Goal: Book appointment/travel/reservation

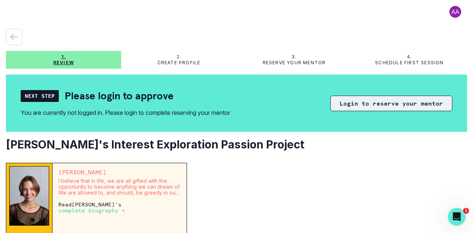
click at [371, 102] on button "Login to reserve your mentor" at bounding box center [391, 104] width 122 height 16
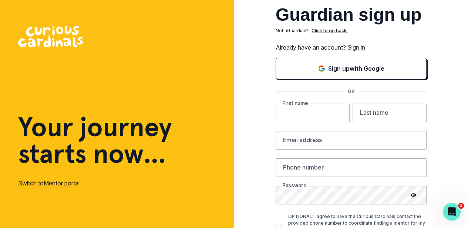
click at [316, 111] on input "text" at bounding box center [312, 112] width 74 height 18
type input "[PERSON_NAME]"
type input "Voon"
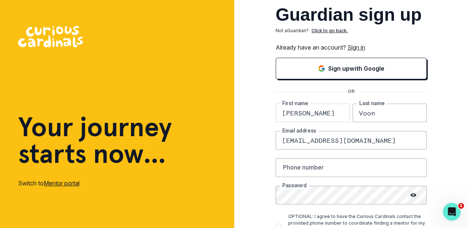
type input "[EMAIL_ADDRESS][DOMAIN_NAME]"
type input "[PHONE_NUMBER]"
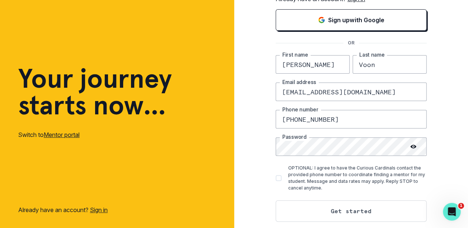
scroll to position [59, 0]
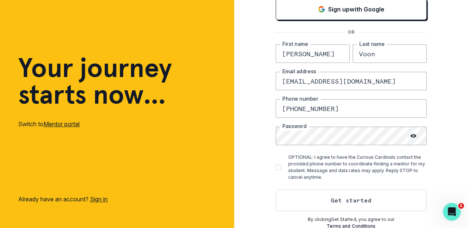
click at [249, 162] on div "Guardian sign up Not a Guardian ? Click to go back. Already have an account? Si…" at bounding box center [351, 85] width 234 height 288
click at [457, 209] on div "Open Intercom Messenger" at bounding box center [450, 210] width 24 height 24
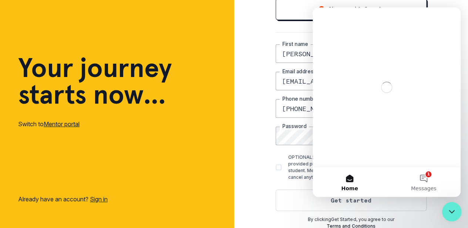
scroll to position [0, 0]
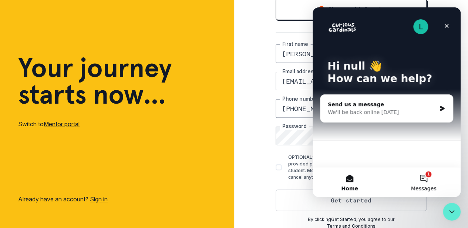
click at [425, 178] on button "1 Messages" at bounding box center [423, 182] width 74 height 30
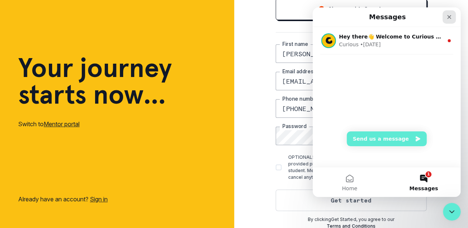
click at [451, 17] on icon "Close" at bounding box center [449, 17] width 6 height 6
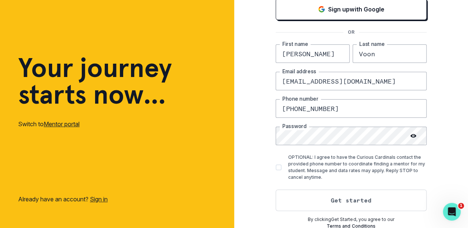
click at [415, 133] on icon at bounding box center [413, 136] width 6 height 6
click at [358, 201] on button "Get started" at bounding box center [350, 199] width 151 height 21
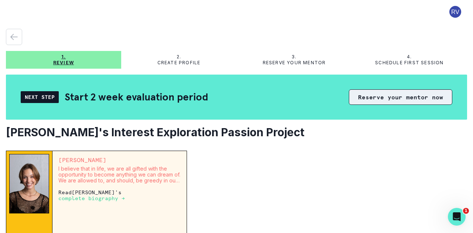
click at [390, 92] on button "Reserve your mentor now" at bounding box center [400, 97] width 103 height 16
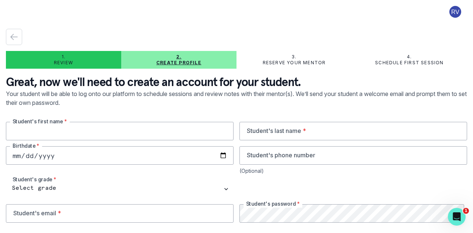
click at [123, 135] on input "text" at bounding box center [120, 131] width 228 height 18
type input "[PERSON_NAME]"
type input "Voon"
type input "[DATE]"
type input "[PHONE_NUMBER]"
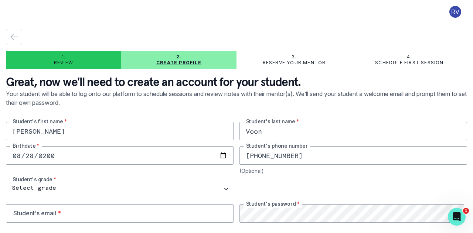
click at [301, 172] on div "(Optional)" at bounding box center [354, 171] width 228 height 6
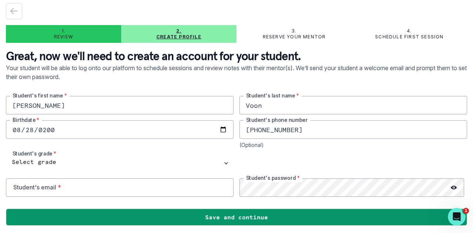
scroll to position [27, 0]
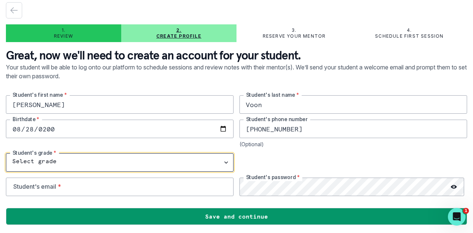
click at [222, 164] on select "Select grade 1st Grade 2nd Grade 3rd Grade 4th Grade 5th Grade 6th Grade 7th Gr…" at bounding box center [120, 162] width 228 height 18
select select "10th Grade"
click at [6, 153] on select "Select grade 1st Grade 2nd Grade 3rd Grade 4th Grade 5th Grade 6th Grade 7th Gr…" at bounding box center [120, 162] width 228 height 18
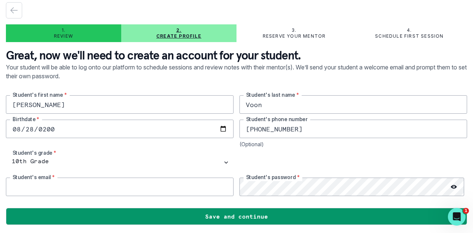
click at [190, 190] on input "email" at bounding box center [120, 187] width 228 height 18
type input "[EMAIL_ADDRESS][DOMAIN_NAME]"
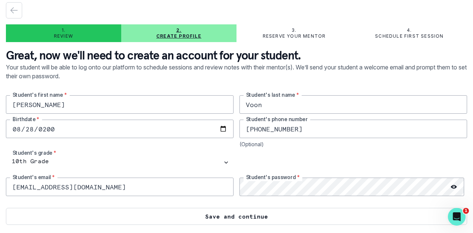
click at [312, 216] on button "Save and continue" at bounding box center [236, 216] width 461 height 17
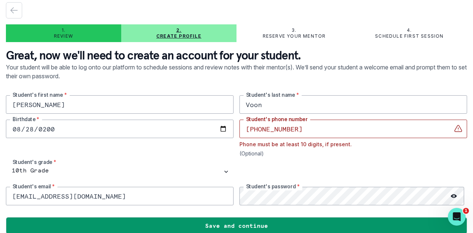
click at [451, 194] on icon at bounding box center [454, 196] width 6 height 6
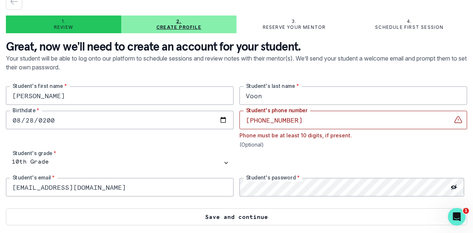
click at [262, 217] on button "Save and continue" at bounding box center [236, 216] width 461 height 17
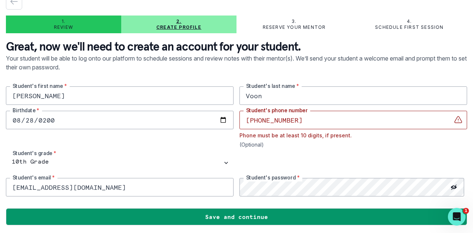
click at [261, 125] on input "[PHONE_NUMBER]" at bounding box center [354, 120] width 228 height 18
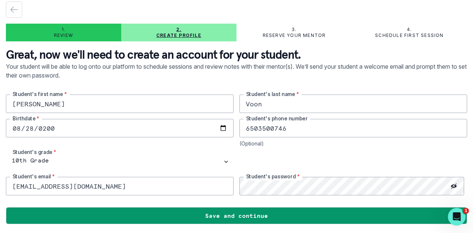
scroll to position [27, 0]
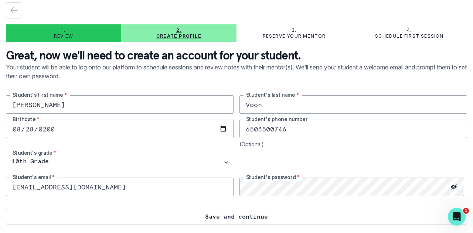
type input "6503500746"
click at [244, 216] on button "Save and continue" at bounding box center [236, 216] width 461 height 17
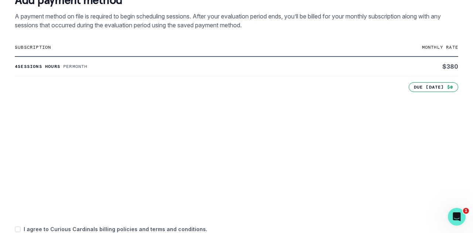
scroll to position [148, 0]
click at [0, 233] on com-1password-button at bounding box center [0, 233] width 0 height 0
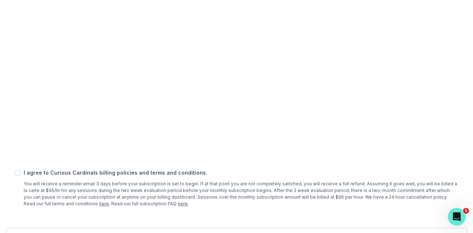
scroll to position [317, 0]
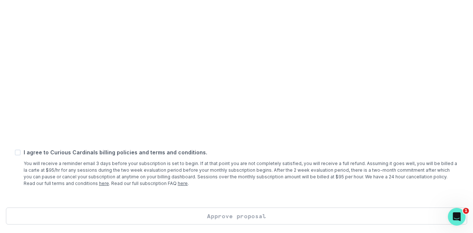
click at [24, 153] on p "I agree to Curious Cardinals billing policies and terms and conditions." at bounding box center [241, 153] width 435 height 8
click at [19, 157] on div "I agree to Curious Cardinals billing policies and terms and conditions. You wil…" at bounding box center [237, 168] width 444 height 38
click at [19, 154] on span at bounding box center [18, 153] width 6 height 6
click at [15, 153] on input "checkbox" at bounding box center [14, 152] width 0 height 0
checkbox input "true"
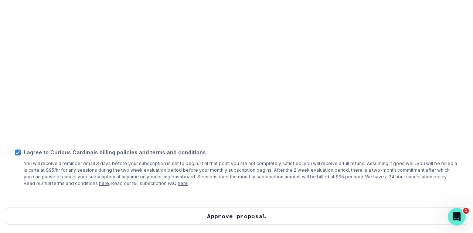
click at [263, 213] on button "Approve proposal" at bounding box center [236, 216] width 461 height 17
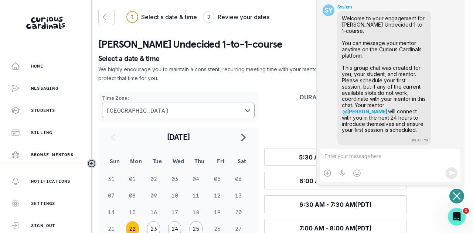
click at [297, 54] on div "[PERSON_NAME] Undecided 1-to-1-course Select a date & time We highly encourage …" at bounding box center [282, 157] width 369 height 258
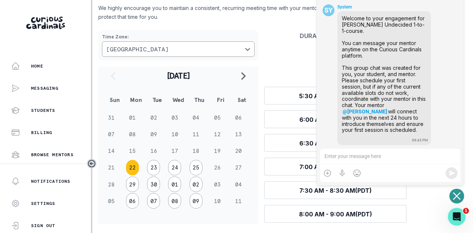
scroll to position [61, 0]
click at [457, 198] on icon "Open or close messaging widget" at bounding box center [456, 196] width 7 height 7
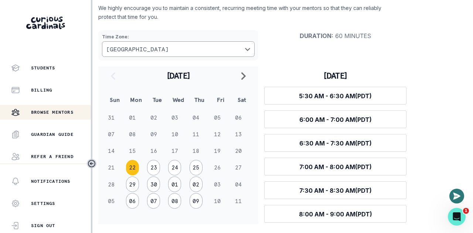
scroll to position [0, 0]
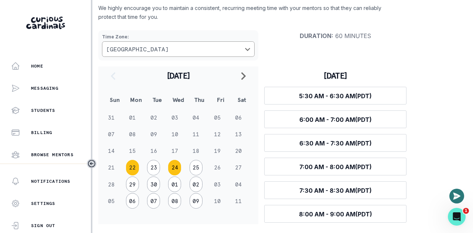
click at [176, 167] on button "24" at bounding box center [174, 168] width 13 height 16
click at [131, 168] on button "22" at bounding box center [132, 168] width 13 height 16
click at [154, 167] on button "23" at bounding box center [153, 168] width 13 height 16
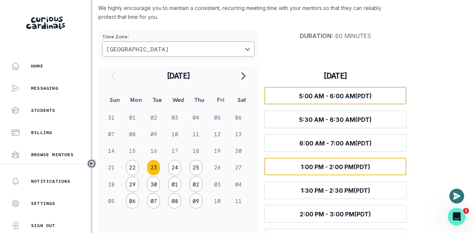
scroll to position [131, 0]
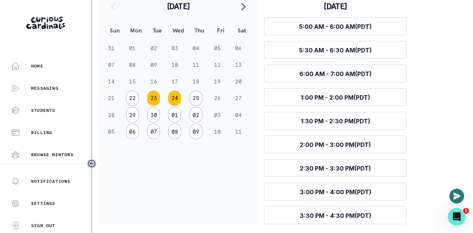
click at [176, 99] on button "24" at bounding box center [174, 99] width 13 height 16
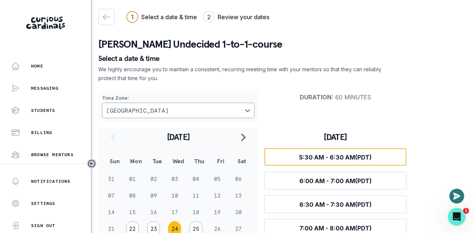
scroll to position [61, 0]
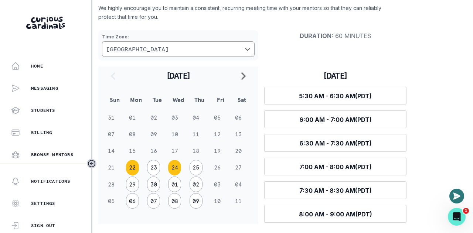
click at [132, 170] on button "22" at bounding box center [132, 168] width 13 height 16
click at [155, 166] on button "23" at bounding box center [153, 168] width 13 height 16
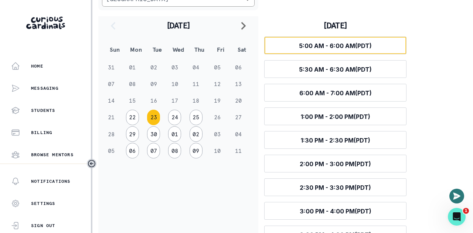
scroll to position [131, 0]
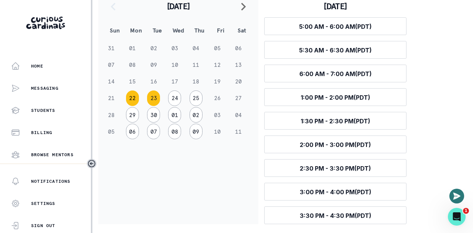
click at [133, 100] on button "22" at bounding box center [132, 99] width 13 height 16
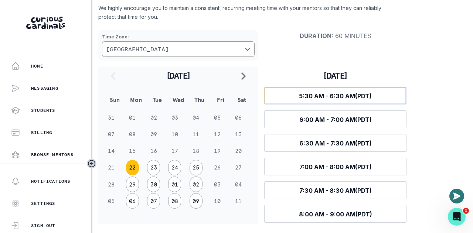
scroll to position [61, 0]
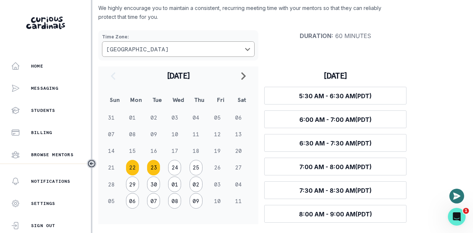
click at [154, 168] on button "23" at bounding box center [153, 168] width 13 height 16
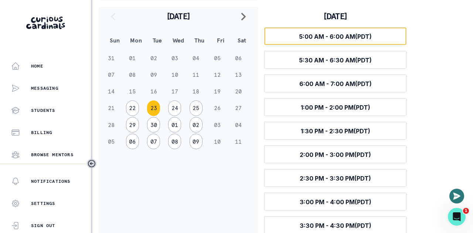
scroll to position [131, 0]
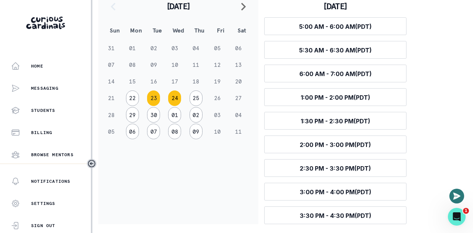
click at [175, 98] on button "24" at bounding box center [174, 99] width 13 height 16
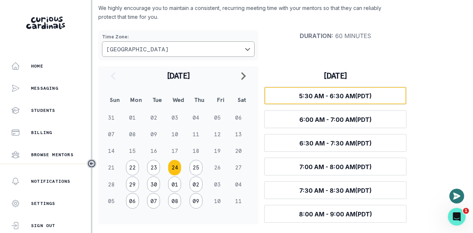
scroll to position [61, 0]
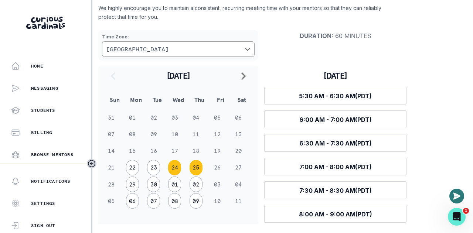
click at [197, 168] on button "25" at bounding box center [196, 168] width 13 height 16
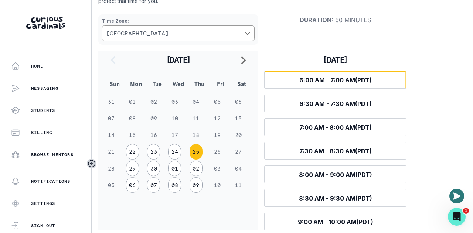
scroll to position [84, 0]
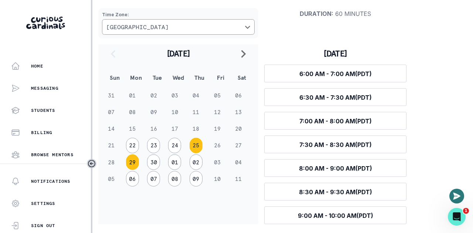
click at [133, 160] on button "29" at bounding box center [132, 163] width 13 height 16
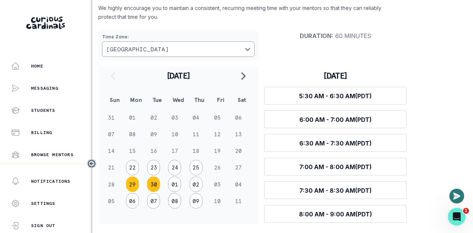
click at [153, 184] on button "30" at bounding box center [153, 185] width 13 height 16
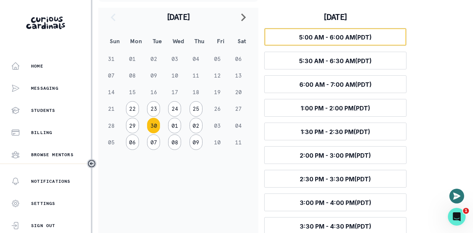
scroll to position [131, 0]
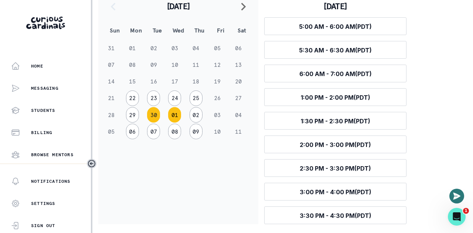
click at [175, 113] on button "01" at bounding box center [174, 115] width 13 height 16
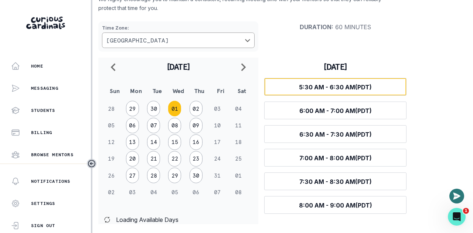
scroll to position [61, 0]
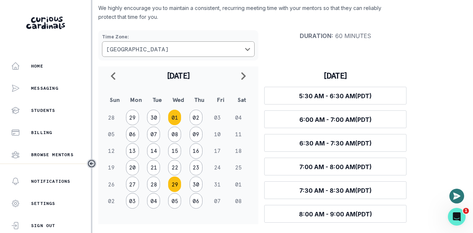
click at [175, 184] on button "29" at bounding box center [174, 185] width 13 height 16
click at [133, 185] on button "27" at bounding box center [132, 185] width 13 height 16
click at [155, 186] on button "28" at bounding box center [153, 185] width 13 height 16
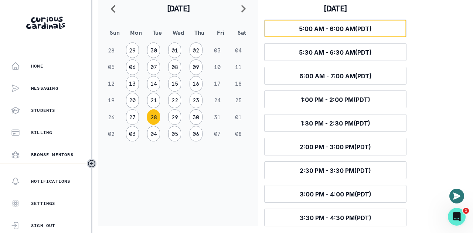
scroll to position [131, 0]
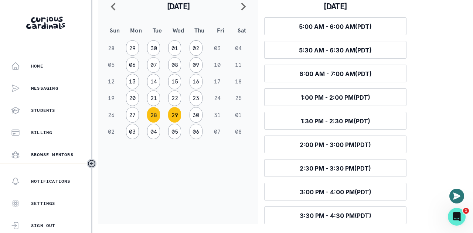
click at [174, 115] on button "29" at bounding box center [174, 115] width 13 height 16
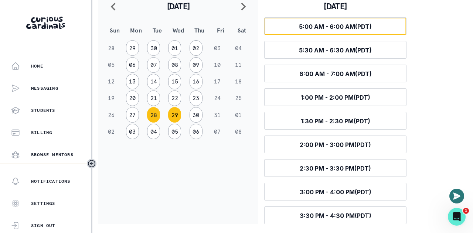
scroll to position [61, 0]
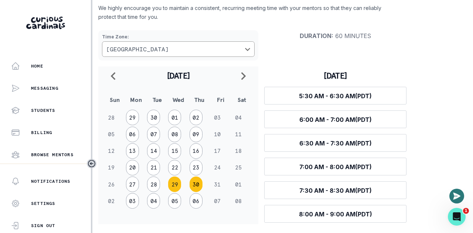
click at [196, 184] on button "30" at bounding box center [196, 185] width 13 height 16
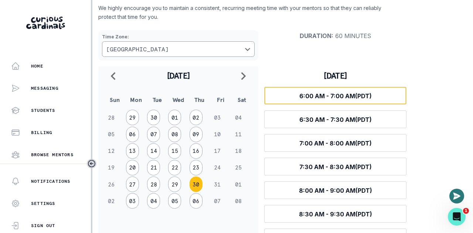
scroll to position [84, 0]
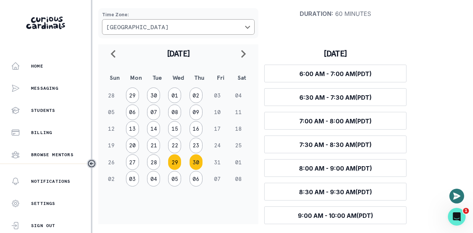
click at [177, 160] on button "29" at bounding box center [174, 163] width 13 height 16
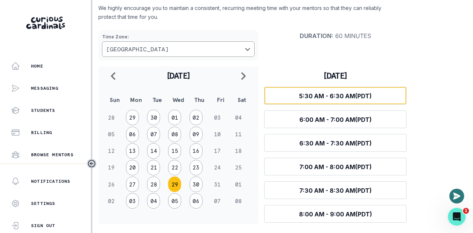
scroll to position [61, 0]
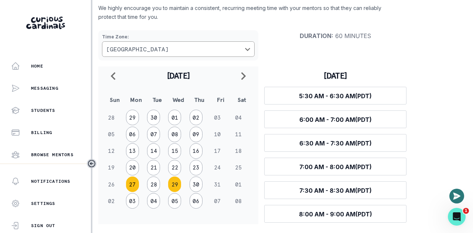
click at [132, 186] on button "27" at bounding box center [132, 185] width 13 height 16
click at [133, 164] on button "20" at bounding box center [132, 168] width 13 height 16
click at [179, 166] on button "22" at bounding box center [174, 168] width 13 height 16
click at [153, 167] on button "21" at bounding box center [153, 168] width 13 height 16
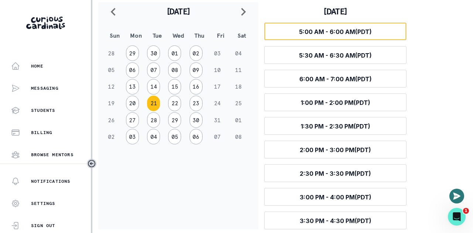
scroll to position [131, 0]
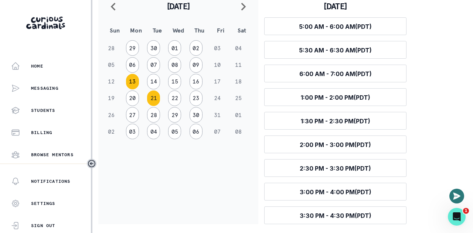
click at [134, 82] on button "13" at bounding box center [132, 82] width 13 height 16
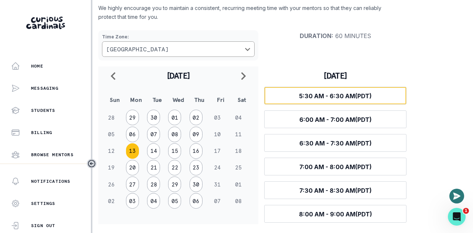
scroll to position [61, 0]
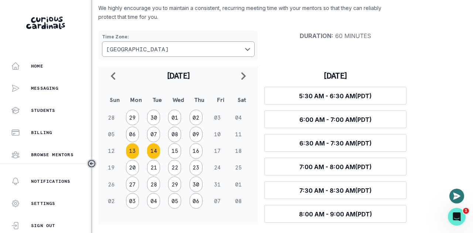
click at [154, 151] on button "14" at bounding box center [153, 151] width 13 height 16
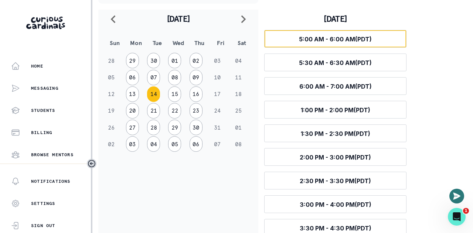
scroll to position [131, 0]
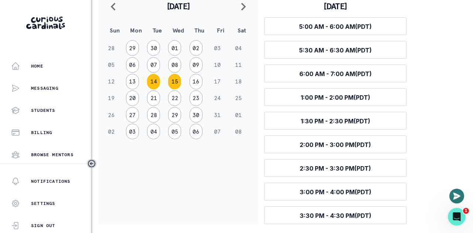
click at [177, 84] on button "15" at bounding box center [174, 82] width 13 height 16
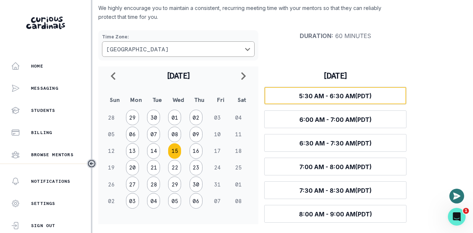
scroll to position [61, 0]
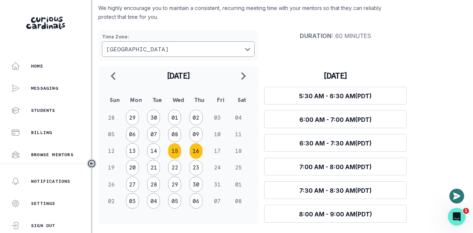
click at [196, 154] on button "16" at bounding box center [196, 151] width 13 height 16
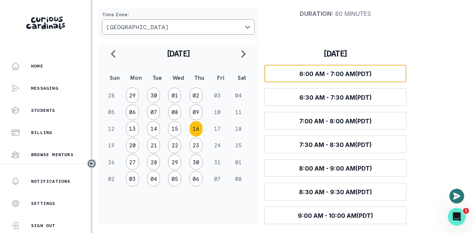
scroll to position [55, 0]
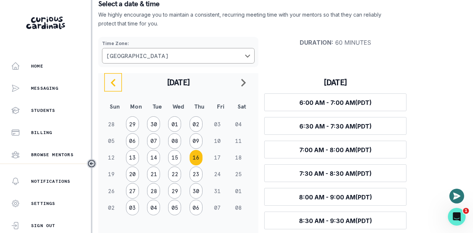
click at [113, 83] on icon "navigate to previous month" at bounding box center [113, 82] width 9 height 9
click at [132, 208] on button "06" at bounding box center [132, 208] width 13 height 16
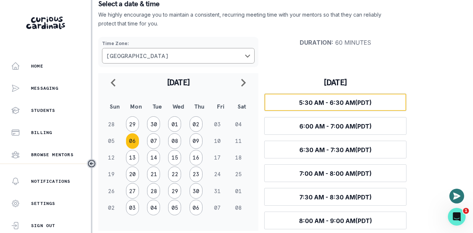
scroll to position [61, 0]
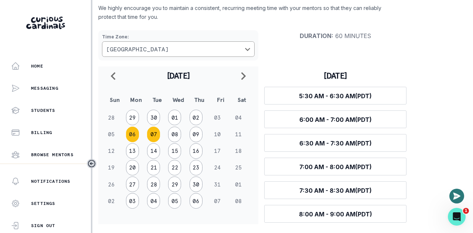
click at [158, 133] on button "07" at bounding box center [153, 135] width 13 height 16
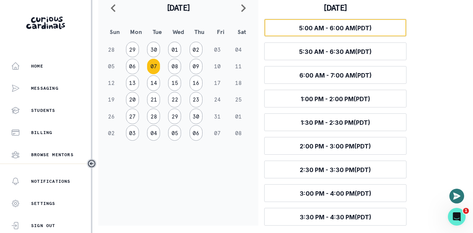
scroll to position [131, 0]
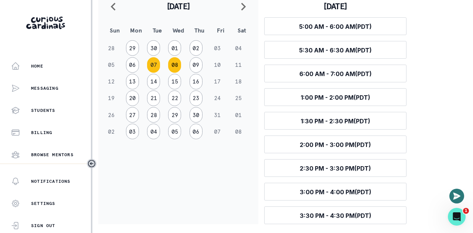
click at [175, 61] on button "08" at bounding box center [174, 65] width 13 height 16
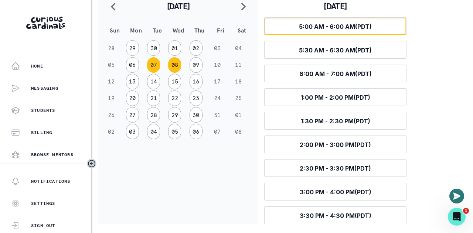
scroll to position [61, 0]
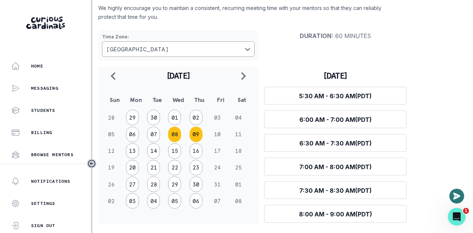
click at [194, 135] on button "09" at bounding box center [196, 135] width 13 height 16
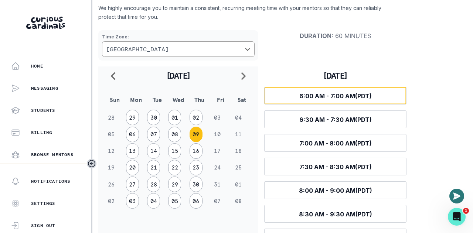
scroll to position [84, 0]
